Goal: Information Seeking & Learning: Check status

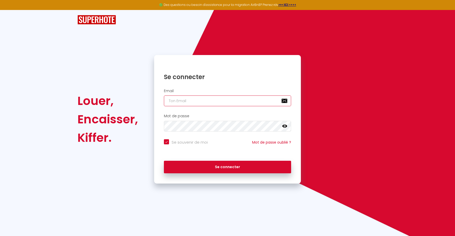
click at [182, 101] on input "email" at bounding box center [227, 101] width 127 height 11
type input "l"
checkbox input "true"
type input "le"
checkbox input "true"
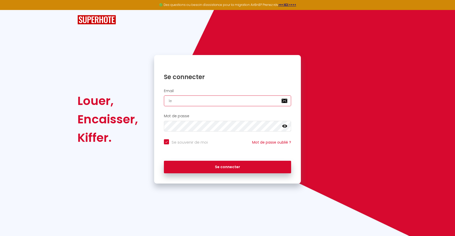
type input "lec"
checkbox input "true"
type input "leca"
checkbox input "true"
type input "lecay"
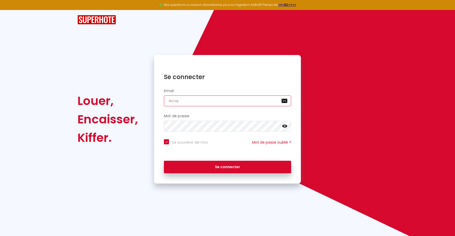
checkbox input "true"
type input "lecayr"
checkbox input "true"
type input "lecayro"
checkbox input "true"
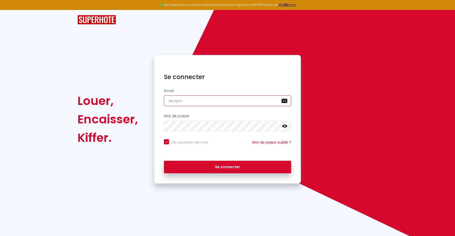
type input "lecayrol"
checkbox input "true"
type input "lecayrols"
checkbox input "true"
type input "lecayrols@"
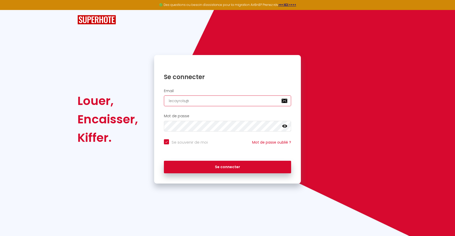
checkbox input "true"
type input "lecayrols@g"
checkbox input "true"
type input "lecayrols@gm"
checkbox input "true"
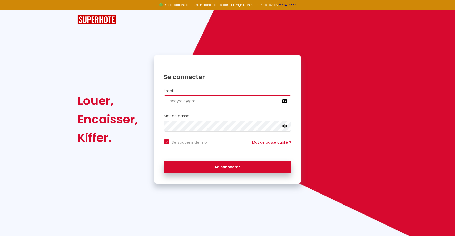
type input "lecayrols@gma"
checkbox input "true"
type input "lecayrols@gmai"
checkbox input "true"
type input "[EMAIL_ADDRESS]"
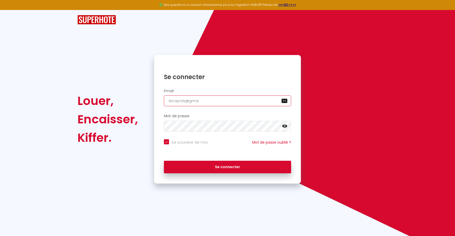
checkbox input "true"
type input "[EMAIL_ADDRESS]."
checkbox input "true"
type input "lecayrols@gmail.c"
checkbox input "true"
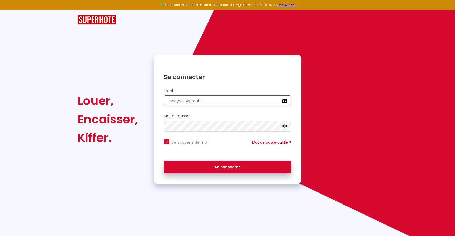
type input "[EMAIL_ADDRESS][DOMAIN_NAME]"
checkbox input "true"
type input "[EMAIL_ADDRESS][DOMAIN_NAME]"
checkbox input "true"
type input "[EMAIL_ADDRESS][DOMAIN_NAME]"
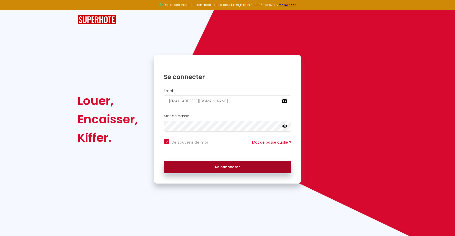
click at [219, 165] on button "Se connecter" at bounding box center [227, 167] width 127 height 13
checkbox input "true"
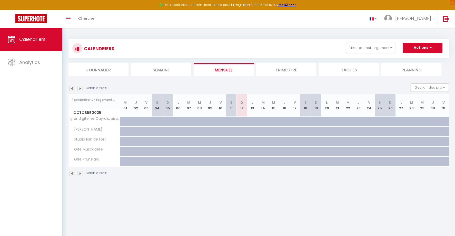
click at [80, 89] on img at bounding box center [80, 89] width 6 height 6
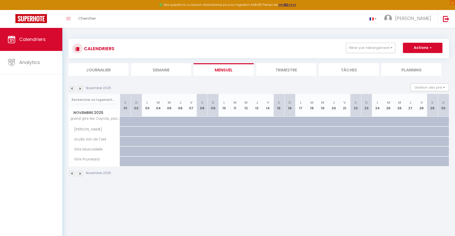
click at [73, 89] on img at bounding box center [72, 89] width 6 height 6
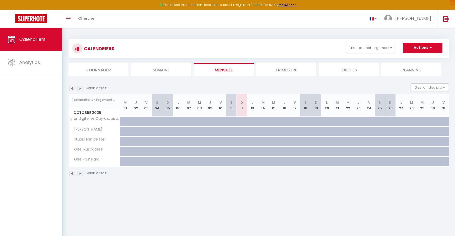
click at [73, 89] on img at bounding box center [72, 89] width 6 height 6
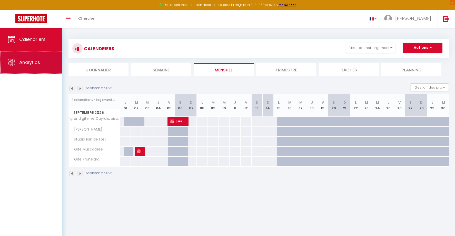
click at [32, 70] on link "Analytics" at bounding box center [31, 62] width 62 height 23
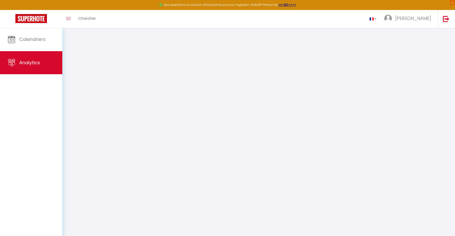
select select "2025"
select select "10"
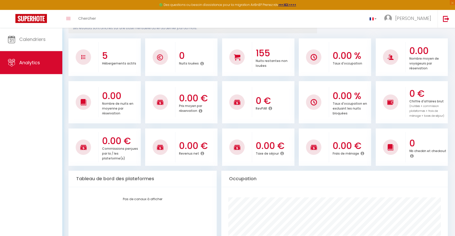
scroll to position [80, 0]
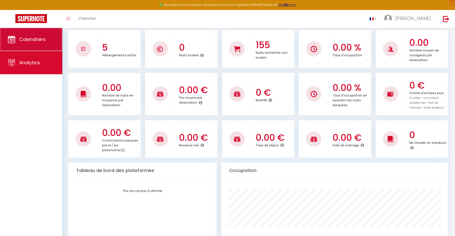
click at [31, 36] on link "Calendriers" at bounding box center [31, 39] width 62 height 23
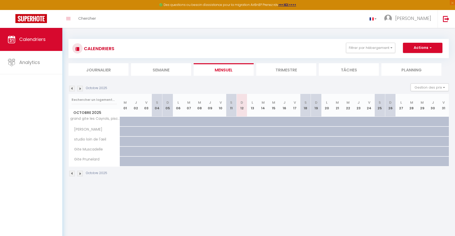
click at [73, 88] on img at bounding box center [72, 89] width 6 height 6
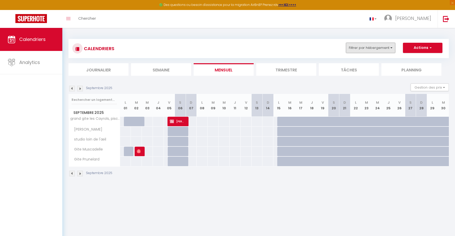
click at [372, 49] on button "Filtrer par hébergement" at bounding box center [370, 48] width 49 height 10
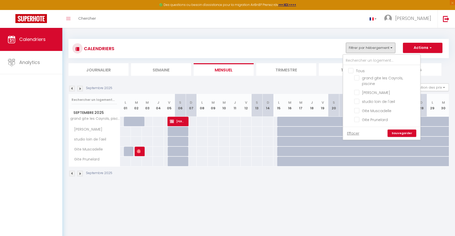
click at [372, 49] on button "Filtrer par hébergement" at bounding box center [370, 48] width 49 height 10
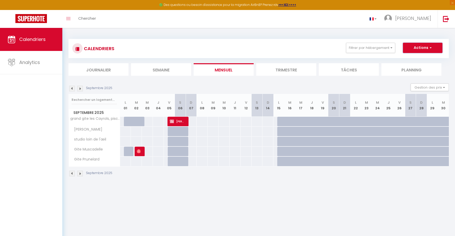
click at [421, 48] on button "Actions" at bounding box center [422, 48] width 39 height 10
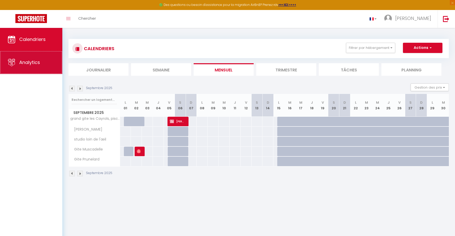
click at [28, 68] on link "Analytics" at bounding box center [31, 62] width 62 height 23
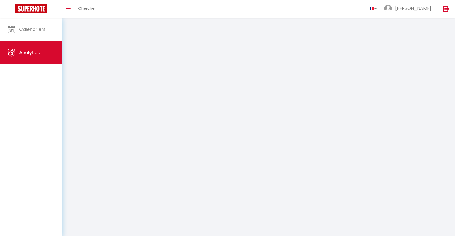
select select "2025"
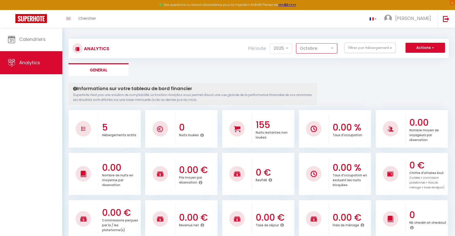
click at [296, 43] on select "[PERSON_NAME] Mars [PERSON_NAME] Juin Juillet Août Septembre Octobre Novembre D…" at bounding box center [316, 48] width 41 height 10
click option "Septembre" at bounding box center [0, 0] width 0 height 0
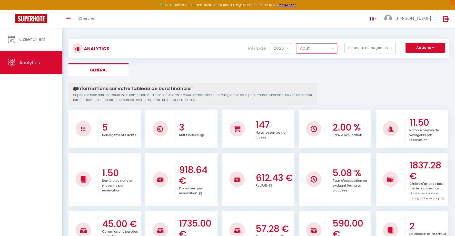
click option "Août" at bounding box center [0, 0] width 0 height 0
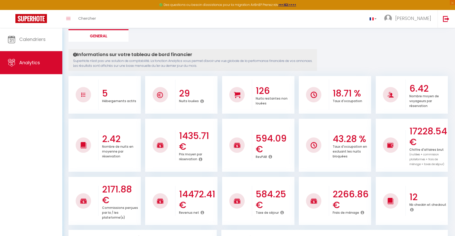
scroll to position [80, 0]
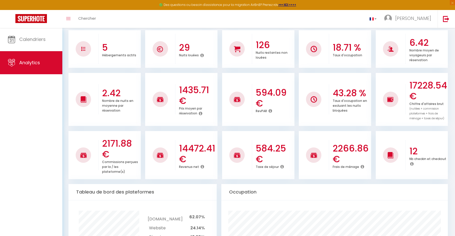
click at [201, 166] on icon at bounding box center [202, 167] width 4 height 4
click at [361, 167] on icon at bounding box center [362, 167] width 4 height 4
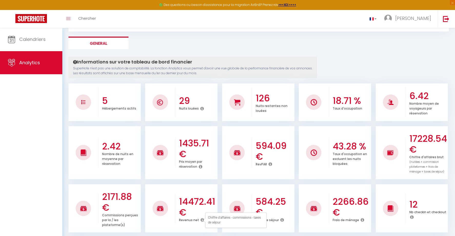
scroll to position [0, 0]
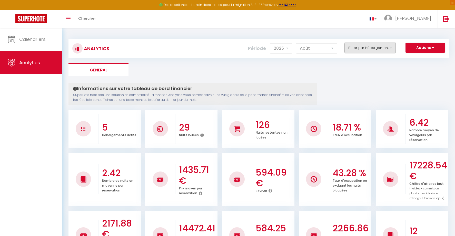
click at [390, 48] on button "Filtrer par hébergement" at bounding box center [369, 48] width 51 height 10
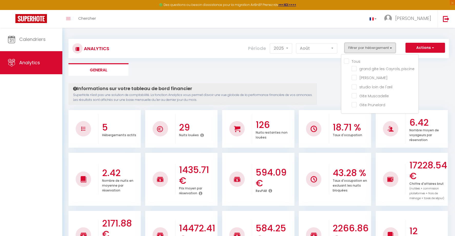
click at [365, 46] on button "Filtrer par hébergement" at bounding box center [369, 48] width 51 height 10
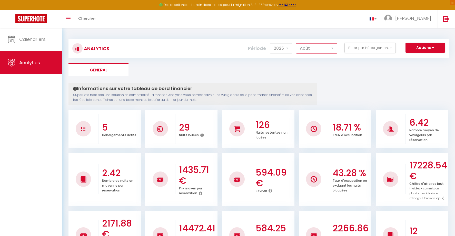
click at [296, 43] on select "[PERSON_NAME] Mars [PERSON_NAME] Juin Juillet Août Septembre Octobre Novembre D…" at bounding box center [316, 48] width 41 height 10
click option "Septembre" at bounding box center [0, 0] width 0 height 0
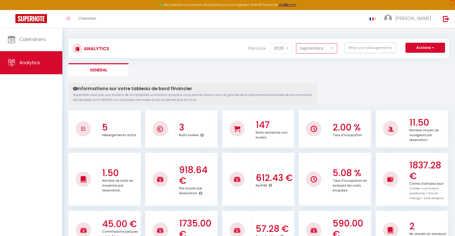
click at [296, 43] on select "[PERSON_NAME] Mars [PERSON_NAME] Juin Juillet Août Septembre Octobre Novembre D…" at bounding box center [316, 48] width 41 height 10
click option "Août" at bounding box center [0, 0] width 0 height 0
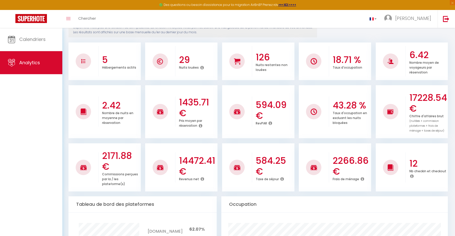
scroll to position [80, 0]
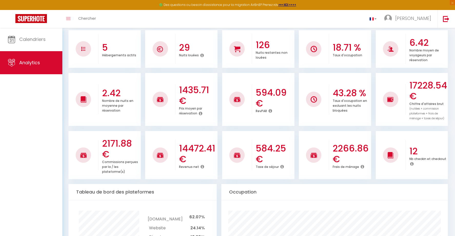
click at [201, 168] on icon at bounding box center [202, 167] width 4 height 4
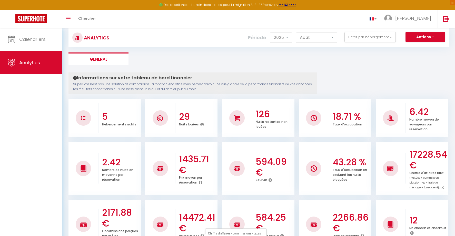
scroll to position [0, 0]
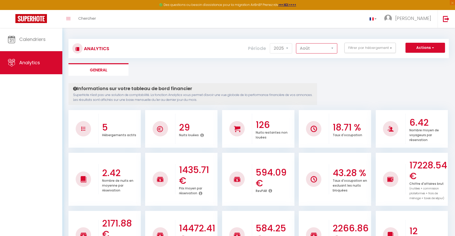
click at [296, 43] on select "[PERSON_NAME] Mars [PERSON_NAME] Juin Juillet Août Septembre Octobre Novembre D…" at bounding box center [316, 48] width 41 height 10
click option "Juin" at bounding box center [0, 0] width 0 height 0
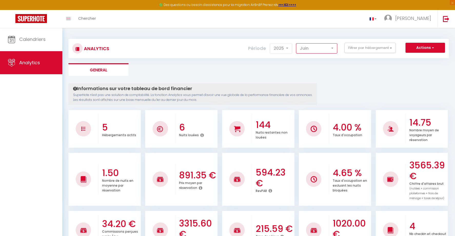
click at [296, 43] on select "[PERSON_NAME] Mars [PERSON_NAME] Juin Juillet Août Septembre Octobre Novembre D…" at bounding box center [316, 48] width 41 height 10
click option "Mai" at bounding box center [0, 0] width 0 height 0
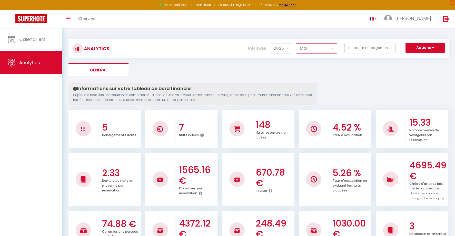
click at [296, 43] on select "[PERSON_NAME] Mars [PERSON_NAME] Juin Juillet Août Septembre Octobre Novembre D…" at bounding box center [316, 48] width 41 height 10
click option "Avril" at bounding box center [0, 0] width 0 height 0
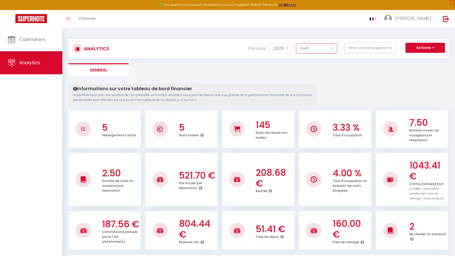
click at [296, 43] on select "[PERSON_NAME] Mars [PERSON_NAME] Juin Juillet Août Septembre Octobre Novembre D…" at bounding box center [316, 48] width 41 height 10
click option "Mai" at bounding box center [0, 0] width 0 height 0
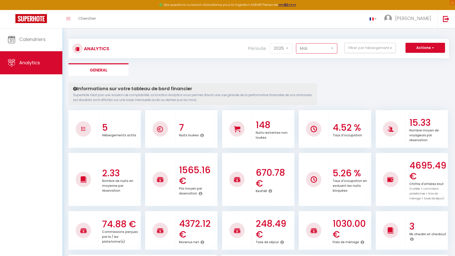
click at [296, 43] on select "[PERSON_NAME] Mars [PERSON_NAME] Juin Juillet Août Septembre Octobre Novembre D…" at bounding box center [316, 48] width 41 height 10
click option "Juin" at bounding box center [0, 0] width 0 height 0
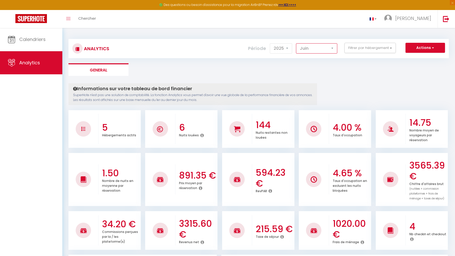
click at [296, 43] on select "[PERSON_NAME] Mars [PERSON_NAME] Juin Juillet Août Septembre Octobre Novembre D…" at bounding box center [316, 48] width 41 height 10
click option "Juillet" at bounding box center [0, 0] width 0 height 0
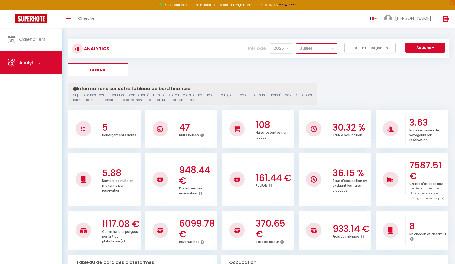
click at [296, 43] on select "[PERSON_NAME] Mars [PERSON_NAME] Juin Juillet Août Septembre Octobre Novembre D…" at bounding box center [316, 48] width 41 height 10
click option "Août" at bounding box center [0, 0] width 0 height 0
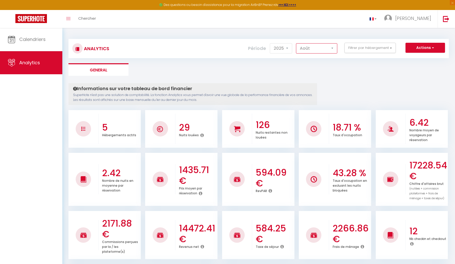
click at [296, 43] on select "[PERSON_NAME] Mars [PERSON_NAME] Juin Juillet Août Septembre Octobre Novembre D…" at bounding box center [316, 48] width 41 height 10
select select "9"
click option "Septembre" at bounding box center [0, 0] width 0 height 0
